Goal: Navigation & Orientation: Find specific page/section

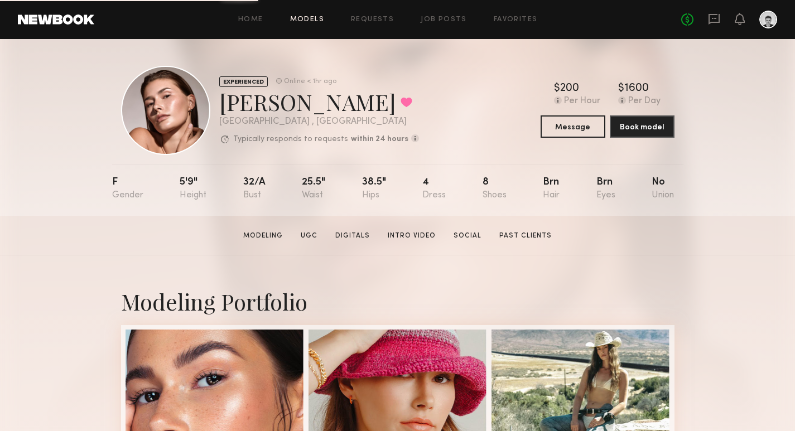
click at [307, 19] on link "Models" at bounding box center [307, 19] width 34 height 7
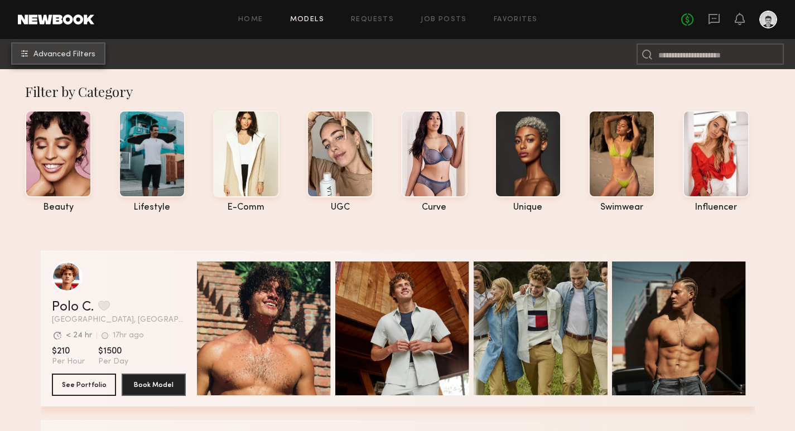
click at [70, 45] on button "Advanced Filters" at bounding box center [58, 53] width 94 height 22
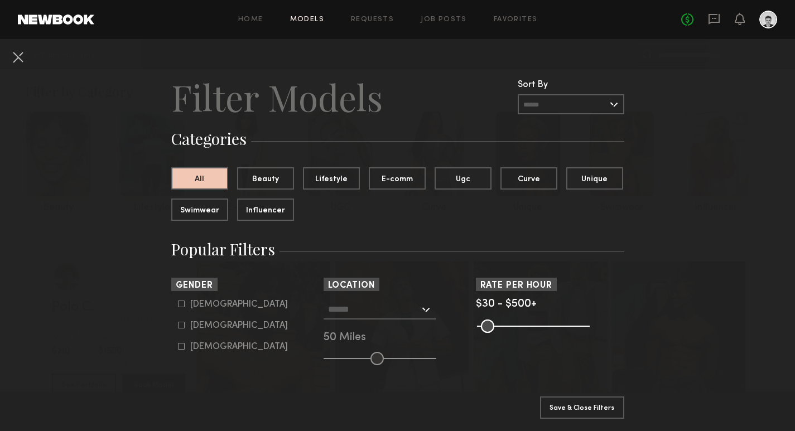
click at [181, 304] on icon at bounding box center [181, 304] width 7 height 7
type input "*"
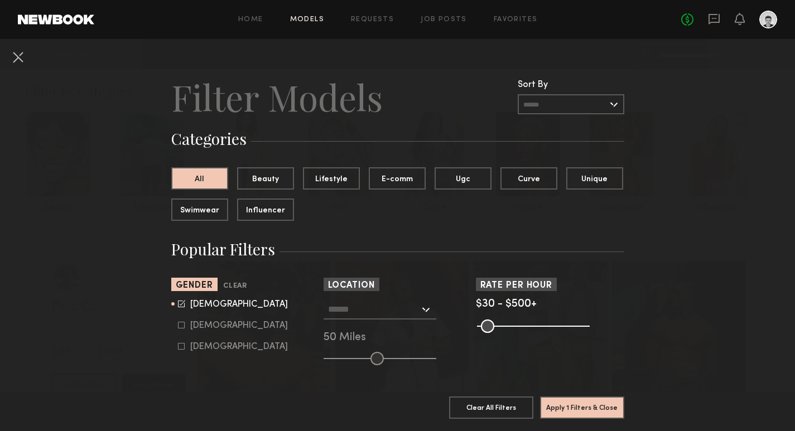
click at [426, 310] on div at bounding box center [380, 310] width 113 height 20
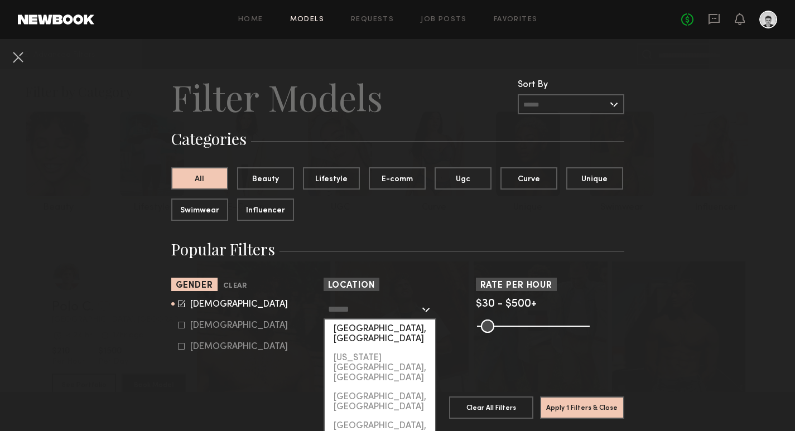
click at [391, 328] on div "[GEOGRAPHIC_DATA], [GEOGRAPHIC_DATA]" at bounding box center [380, 334] width 111 height 29
type input "**********"
